Goal: Transaction & Acquisition: Purchase product/service

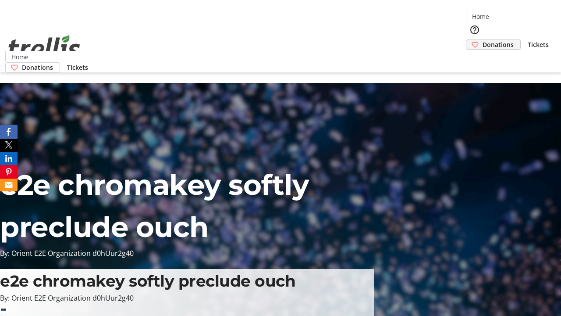
click at [483, 40] on span "Donations" at bounding box center [498, 44] width 31 height 9
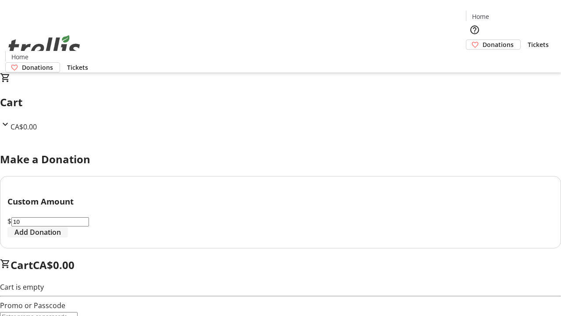
click at [61, 237] on span "Add Donation" at bounding box center [37, 232] width 46 height 11
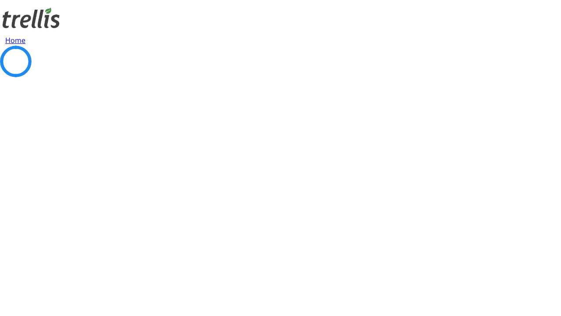
select select "CA"
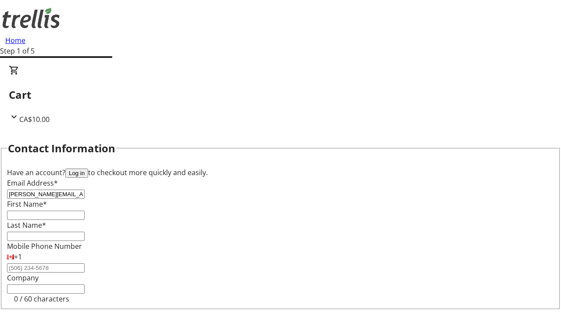
type input "[PERSON_NAME][EMAIL_ADDRESS][DOMAIN_NAME]"
type input "[PERSON_NAME]"
type input "[STREET_ADDRESS][PERSON_NAME]"
type input "Kelowna"
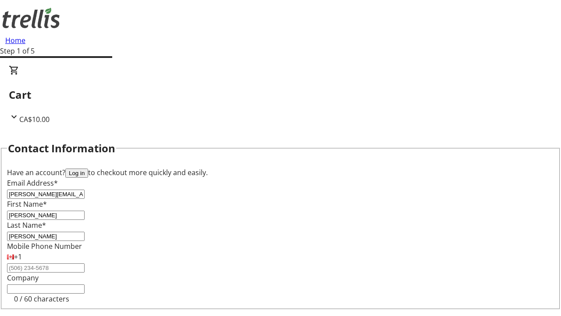
select select "BC"
type input "Kelowna"
type input "V1Y 0C2"
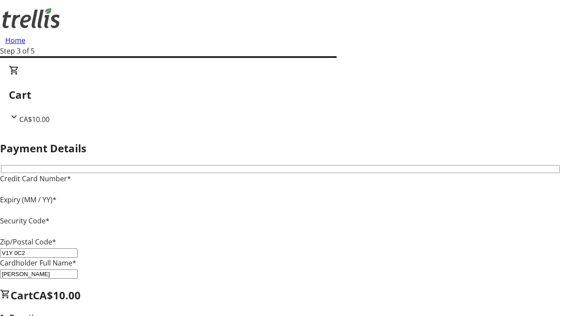
type input "V1Y 0C2"
